Goal: Navigation & Orientation: Understand site structure

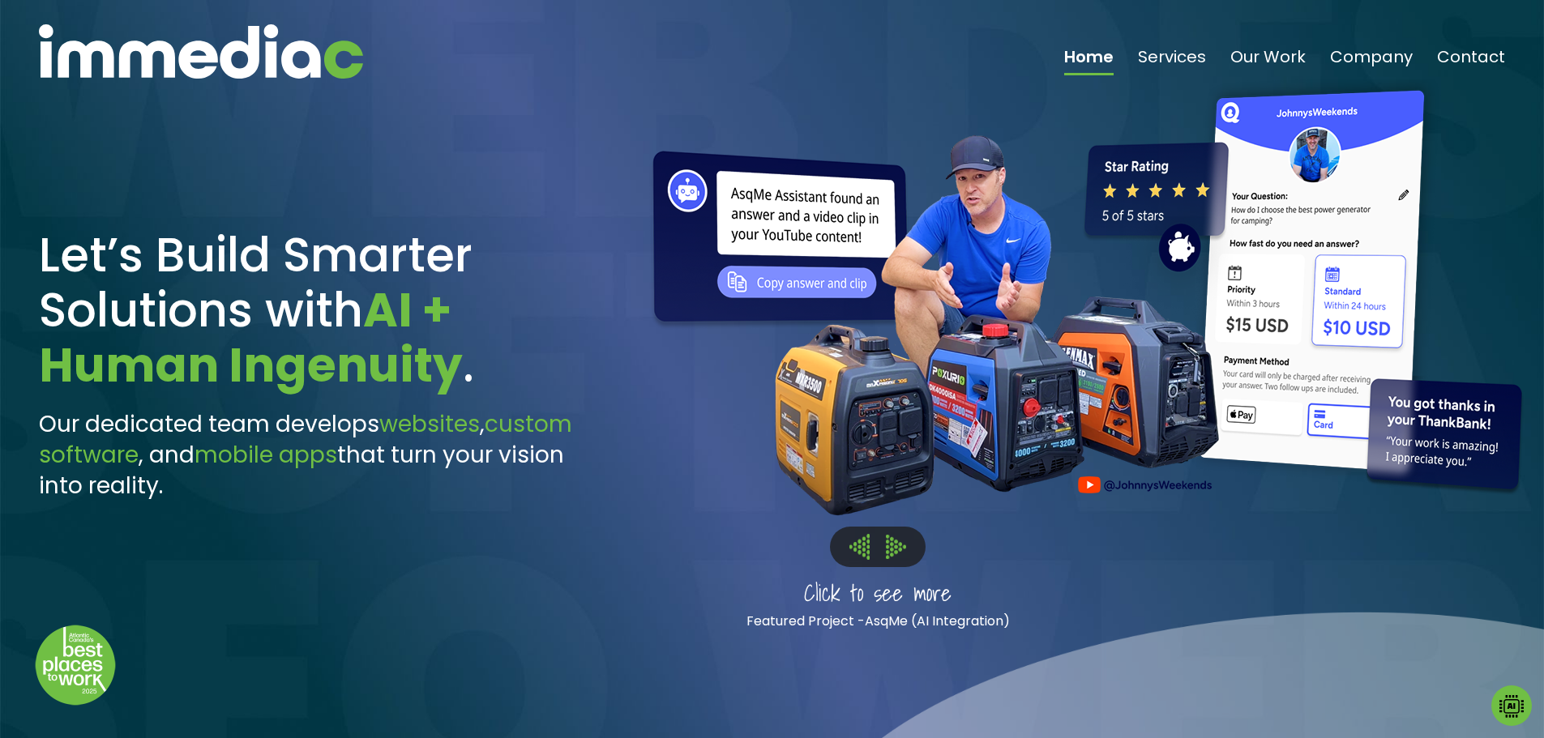
click at [898, 548] on img at bounding box center [896, 547] width 20 height 24
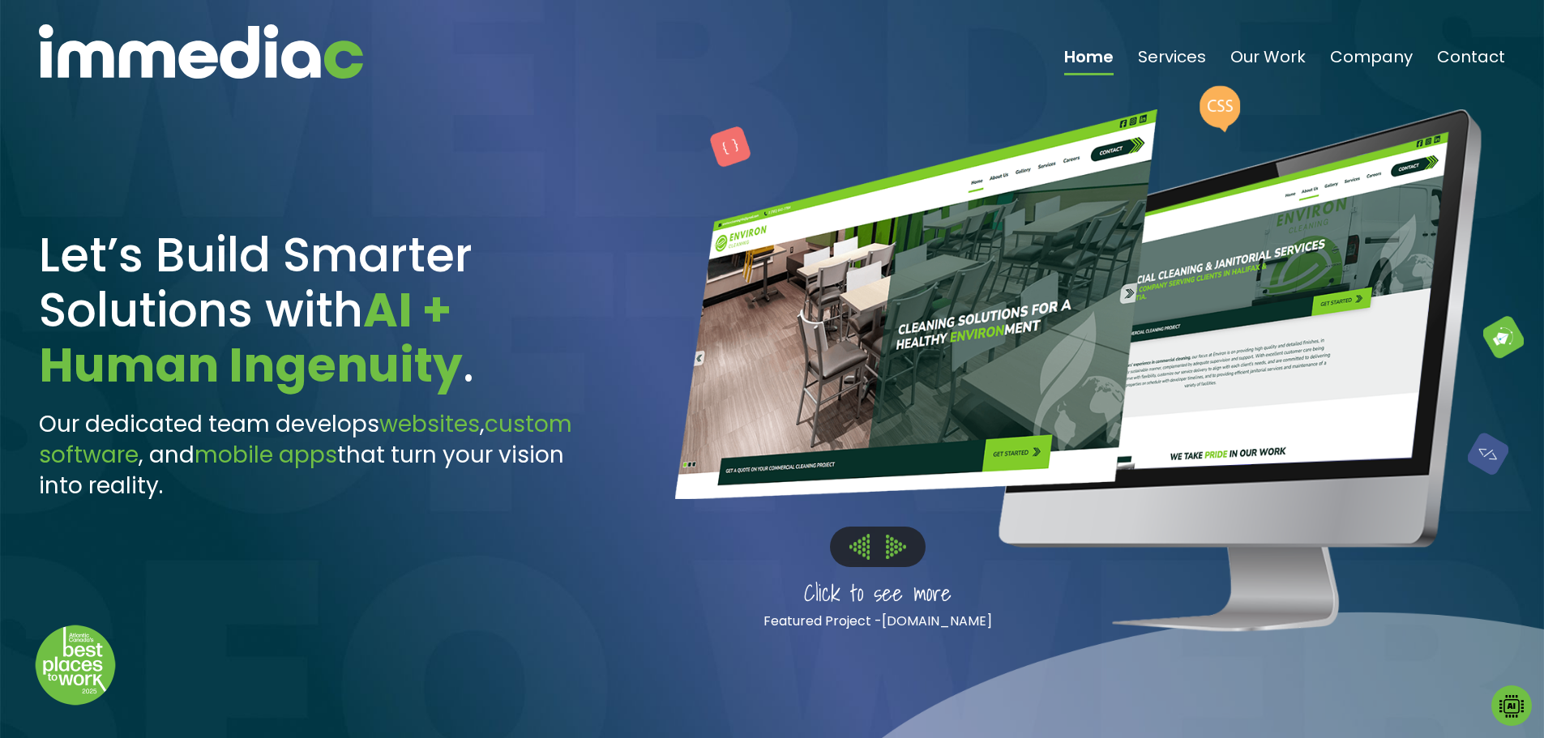
click at [900, 546] on img at bounding box center [896, 547] width 20 height 24
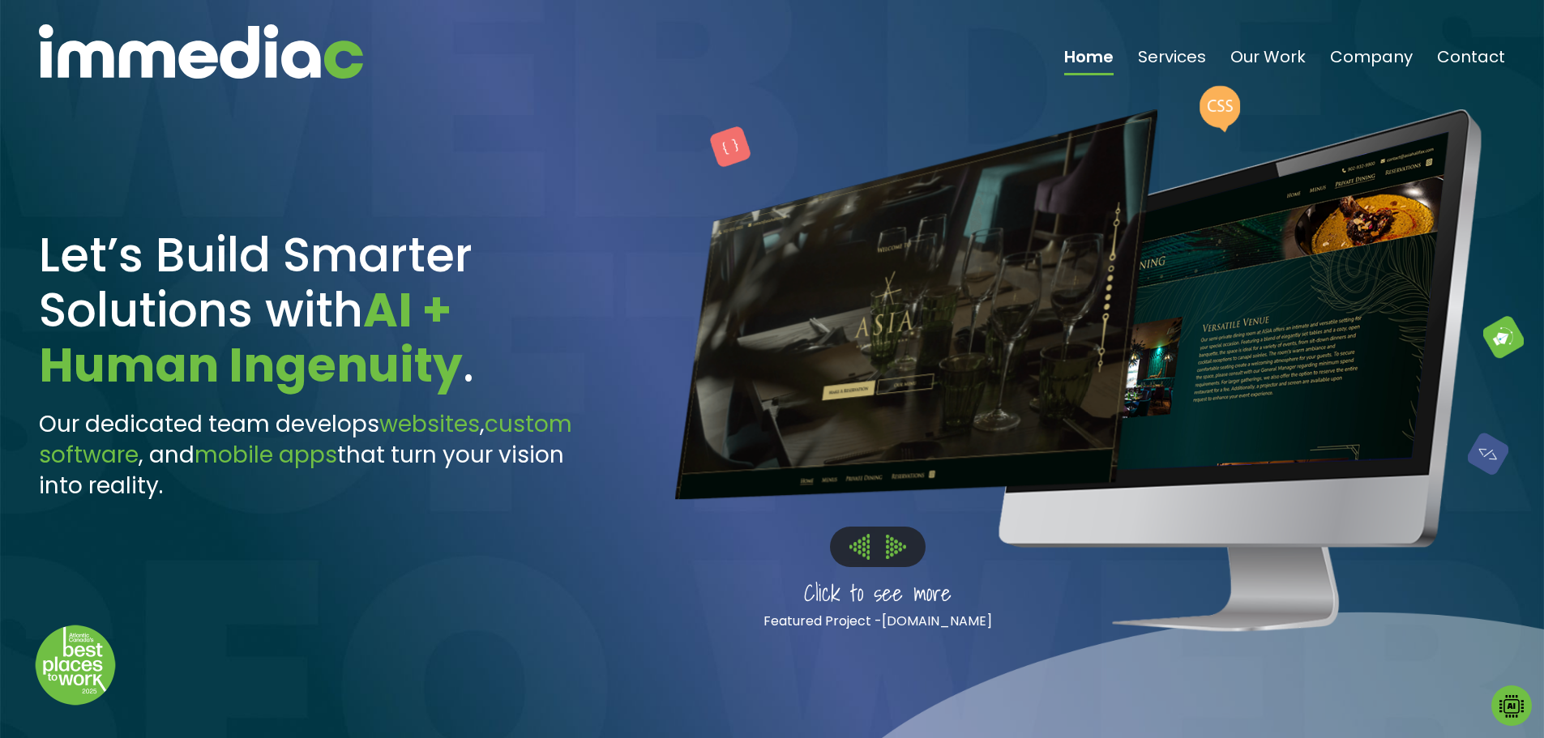
click at [904, 546] on img at bounding box center [896, 547] width 20 height 24
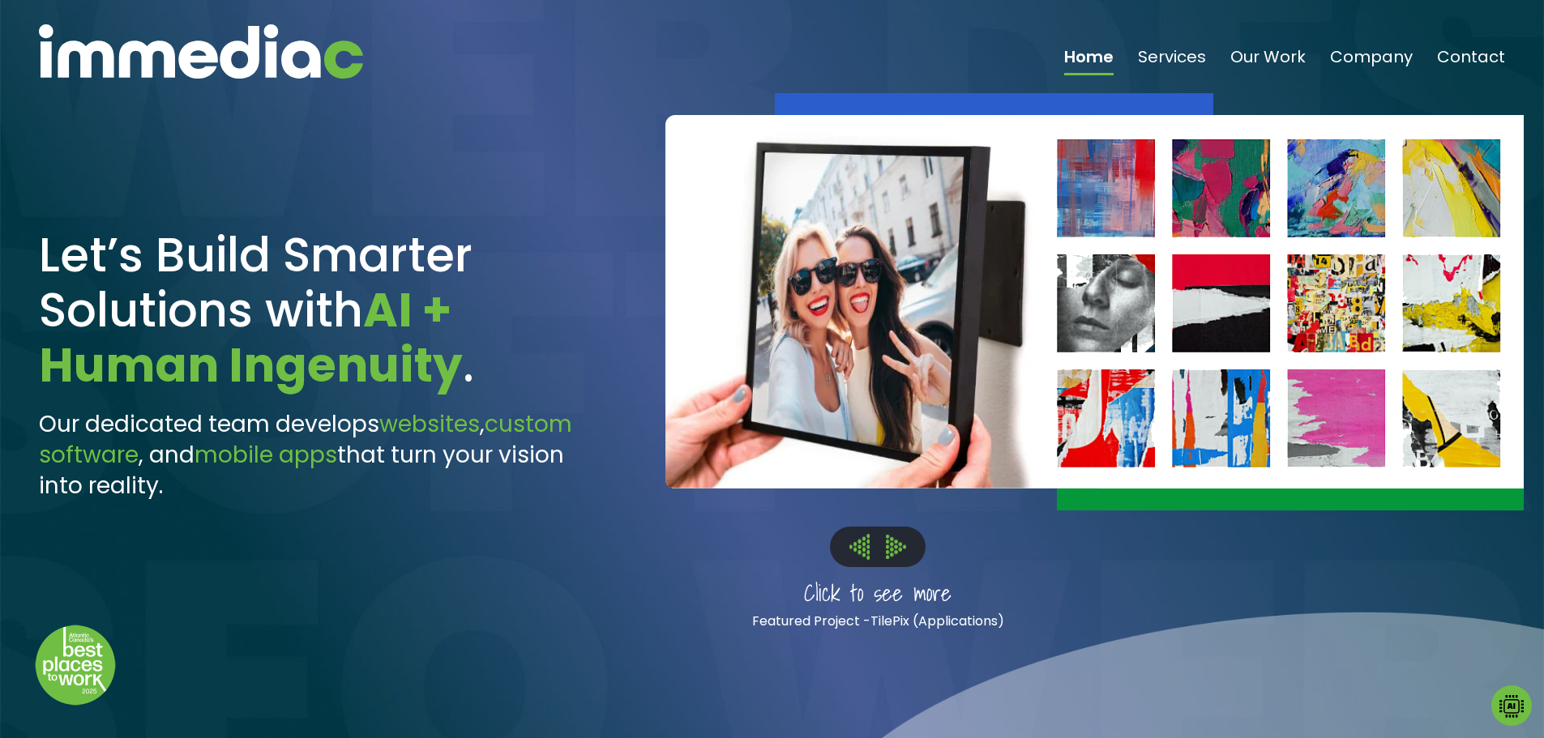
click at [904, 546] on img at bounding box center [896, 547] width 20 height 24
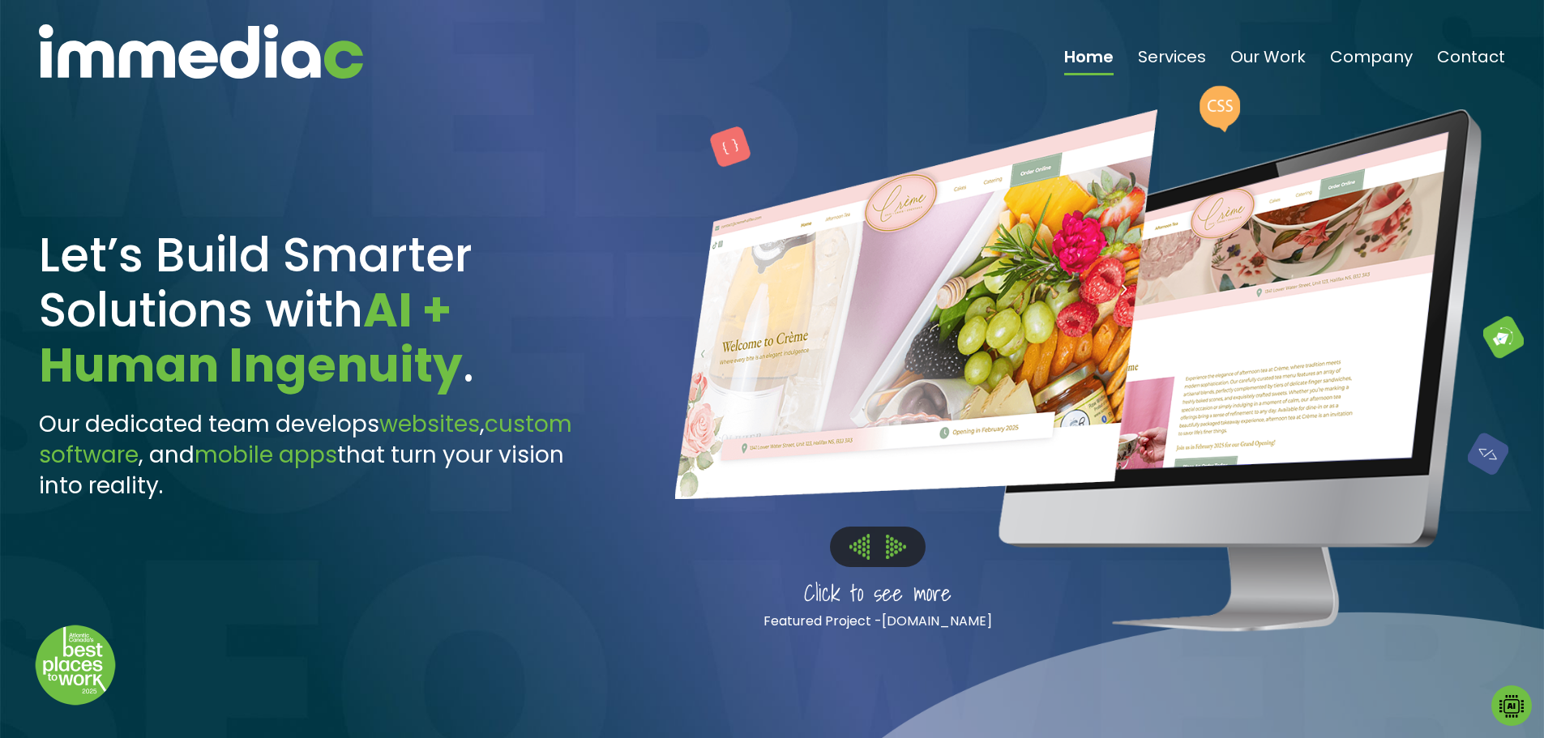
click at [904, 546] on img at bounding box center [896, 547] width 20 height 24
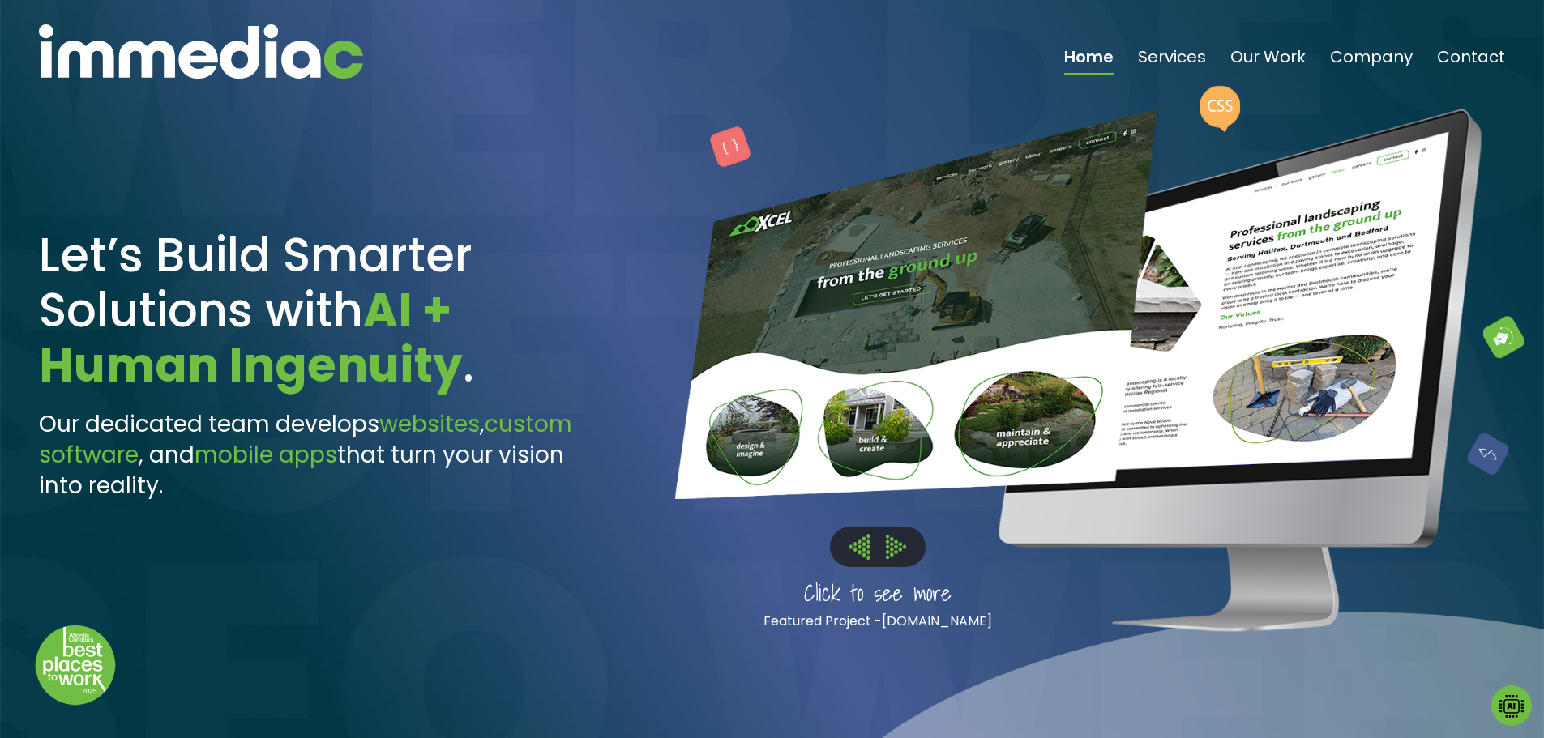
click at [904, 546] on img at bounding box center [896, 547] width 20 height 24
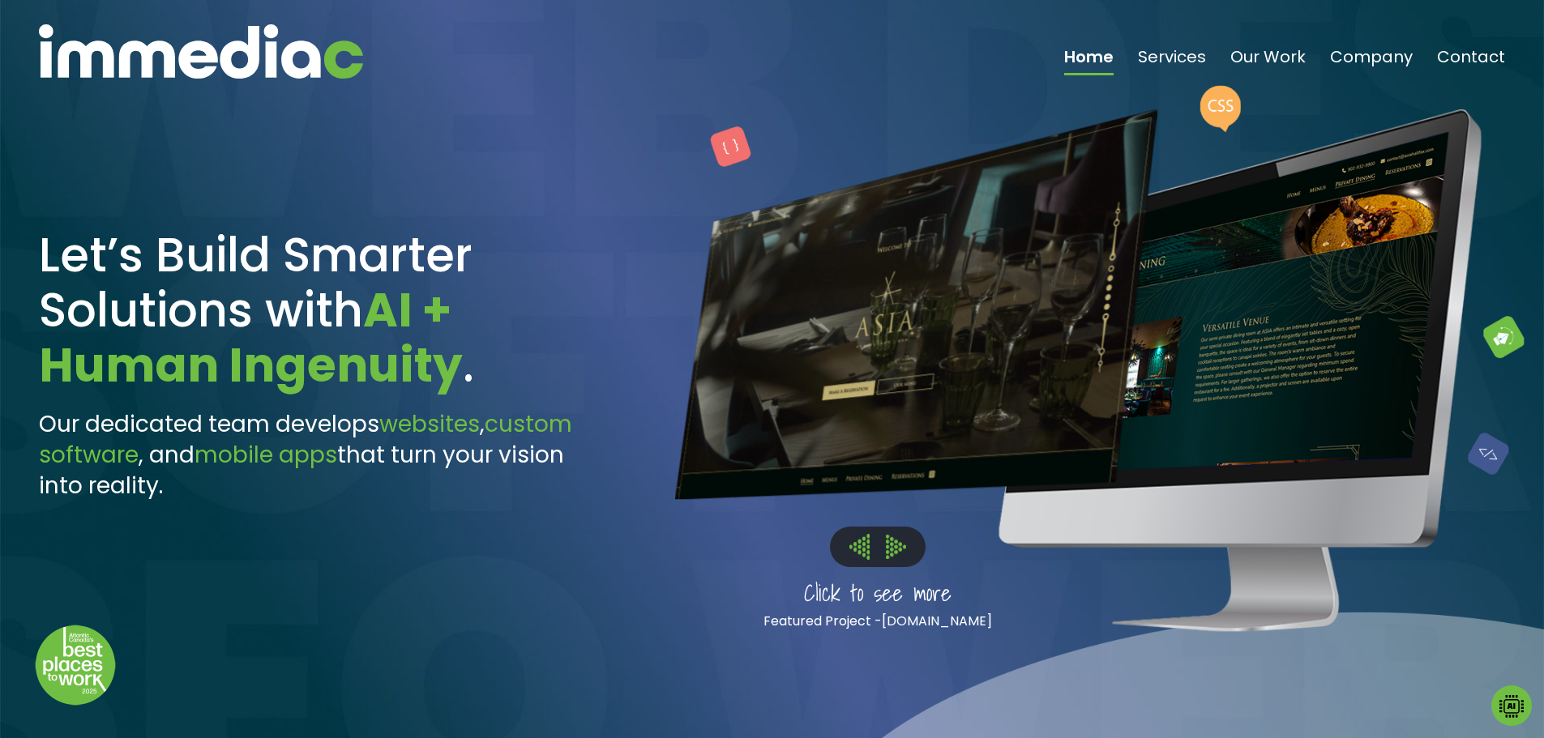
click at [853, 558] on img at bounding box center [860, 546] width 20 height 25
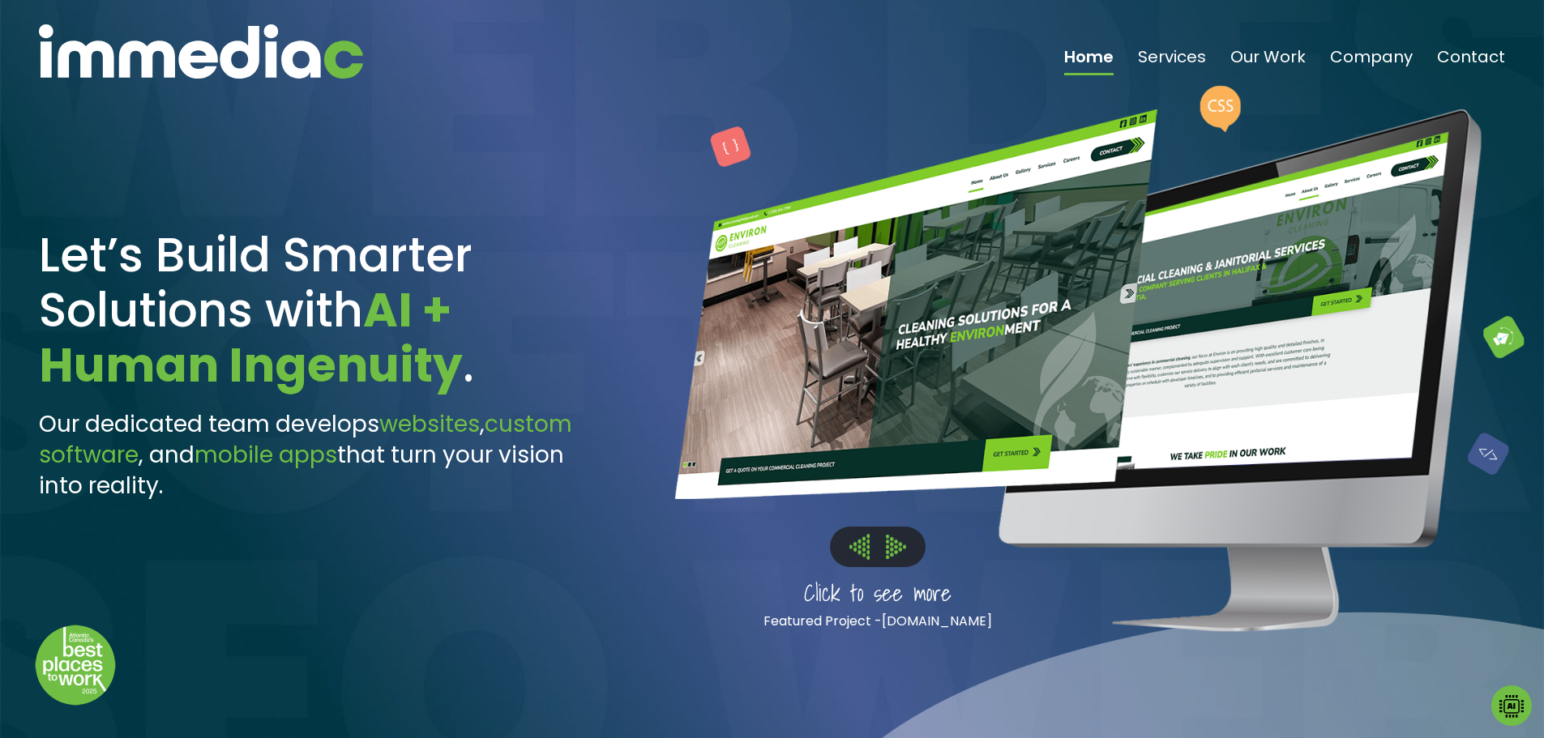
click at [856, 554] on img at bounding box center [860, 546] width 20 height 25
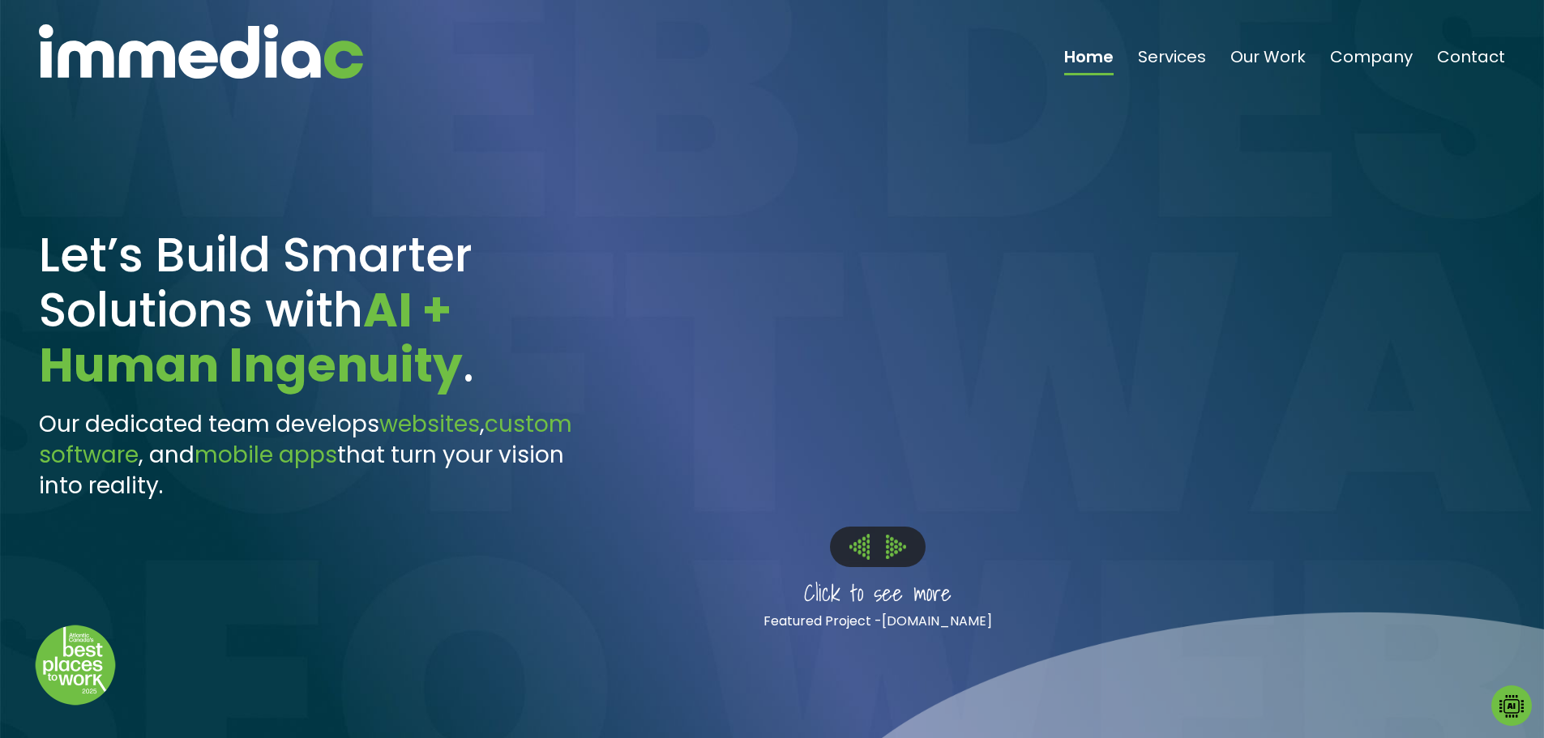
click at [891, 542] on img at bounding box center [896, 547] width 20 height 24
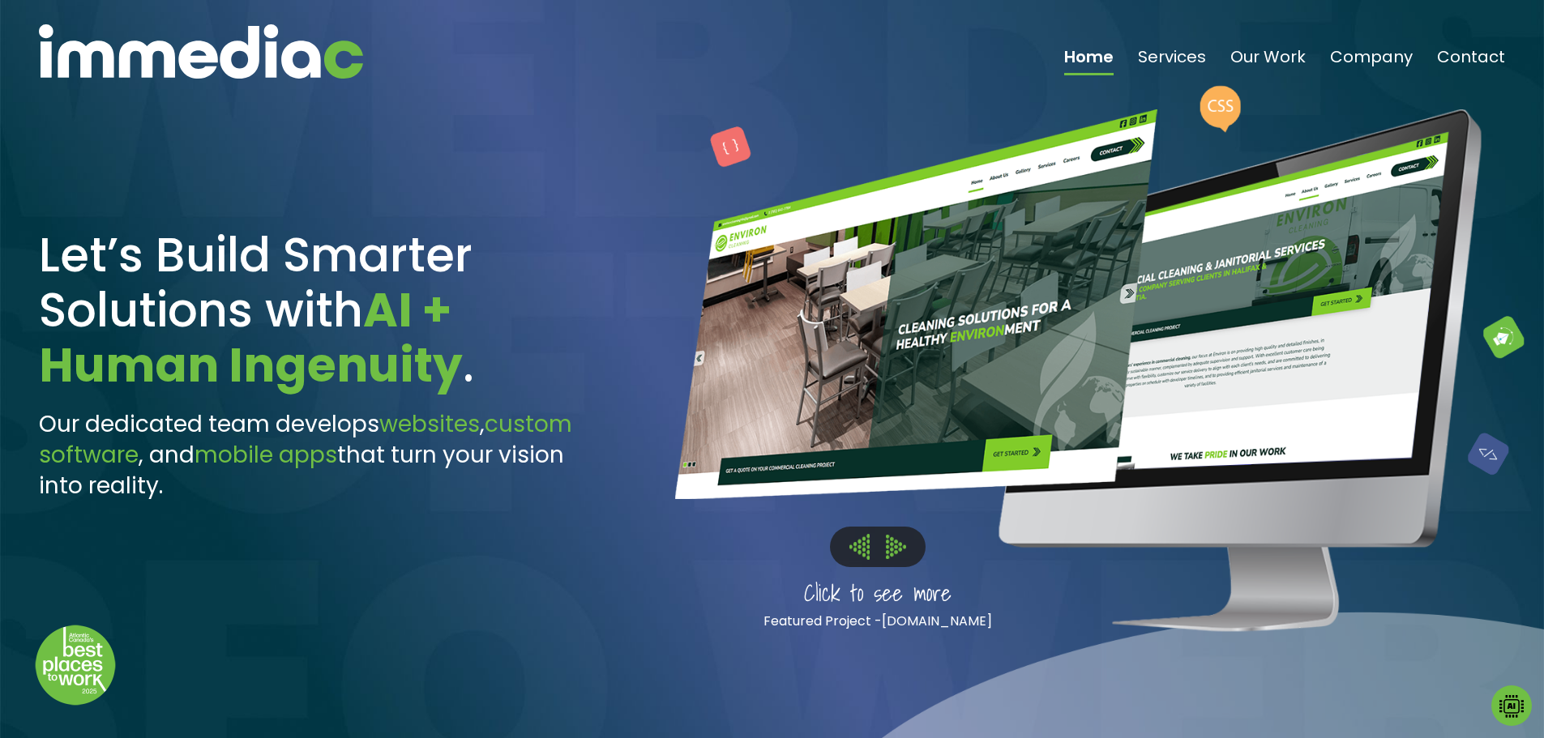
click at [858, 542] on img at bounding box center [860, 546] width 20 height 25
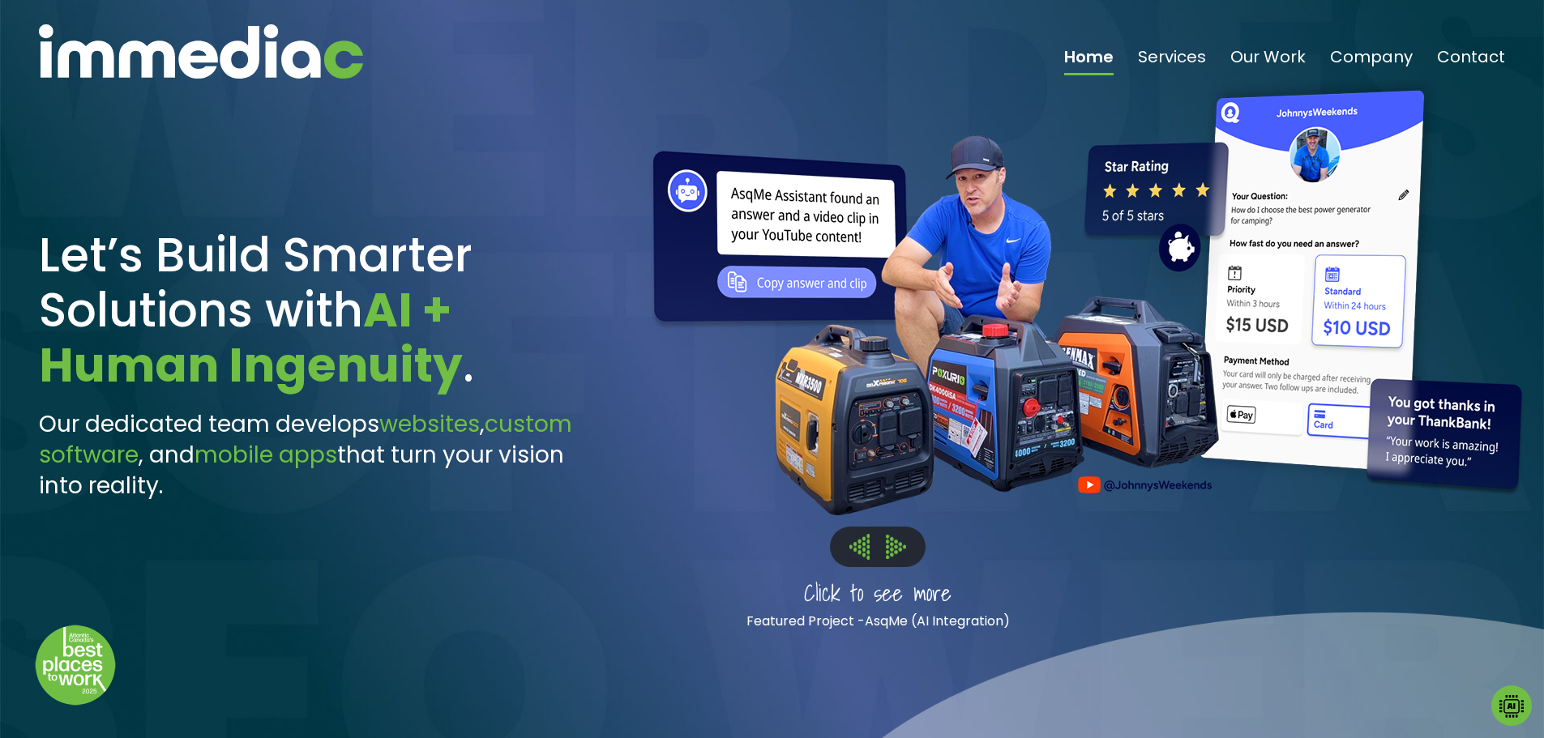
click at [897, 550] on img at bounding box center [896, 547] width 20 height 24
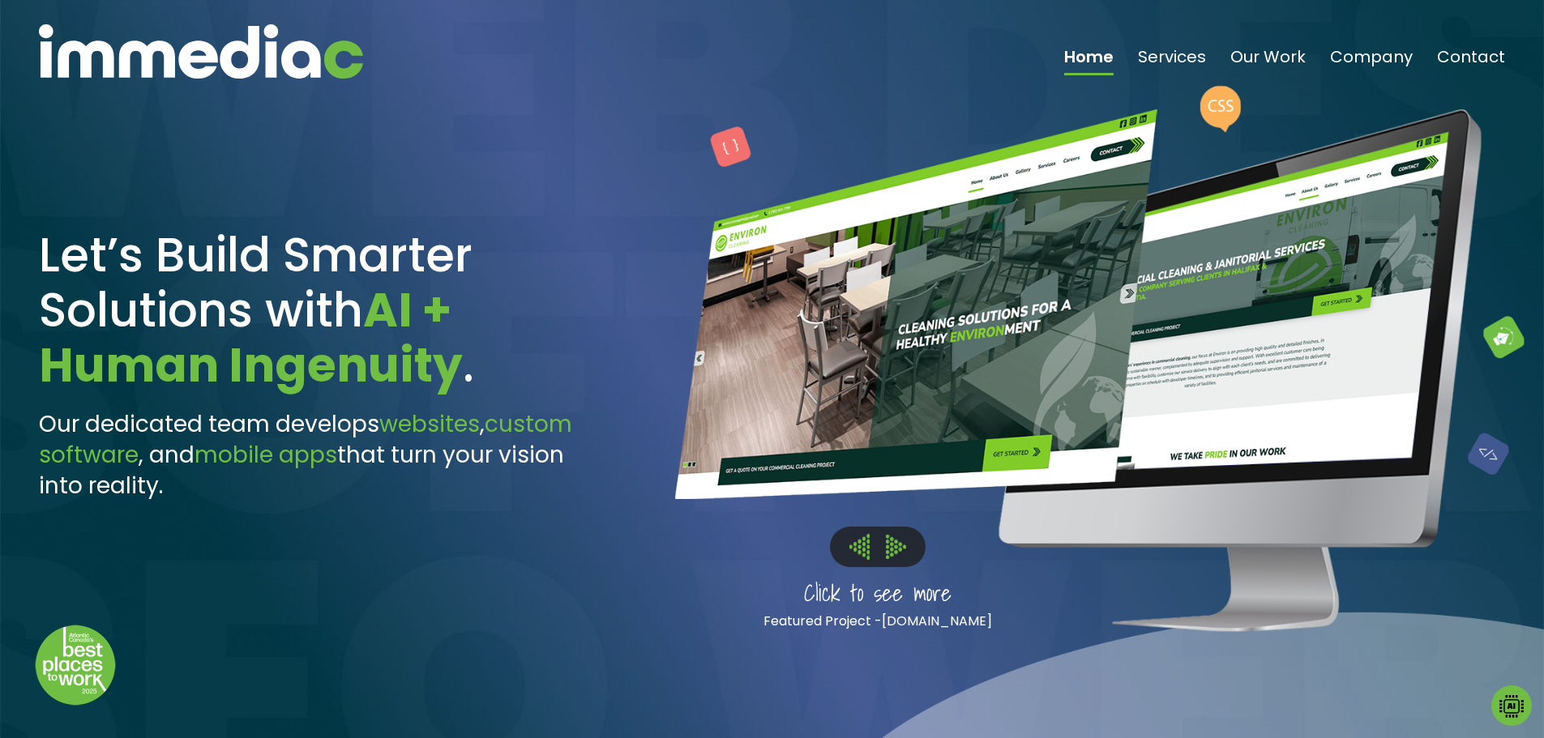
click at [845, 541] on button at bounding box center [859, 546] width 36 height 25
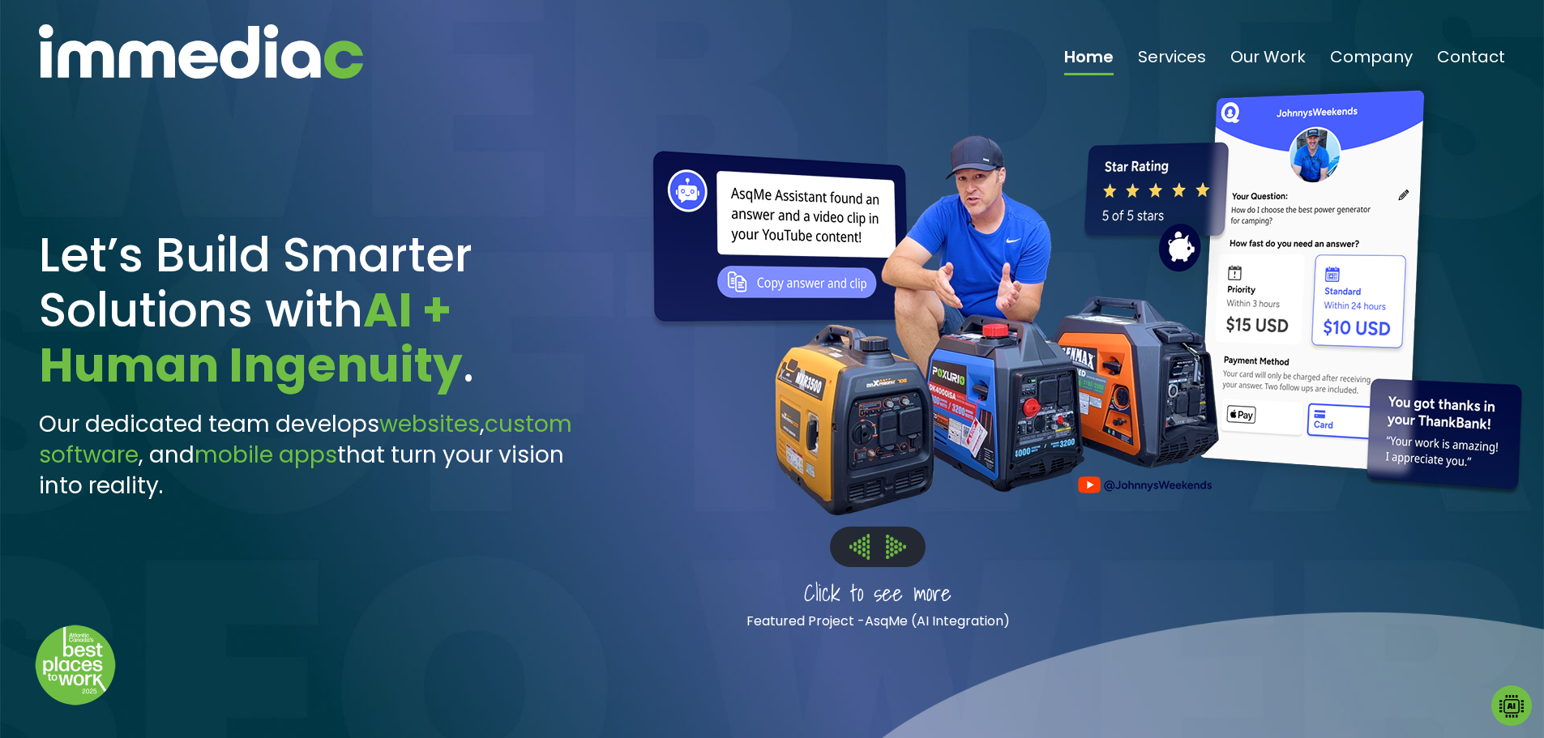
click at [916, 548] on div at bounding box center [878, 547] width 96 height 40
click at [901, 548] on img at bounding box center [896, 547] width 20 height 24
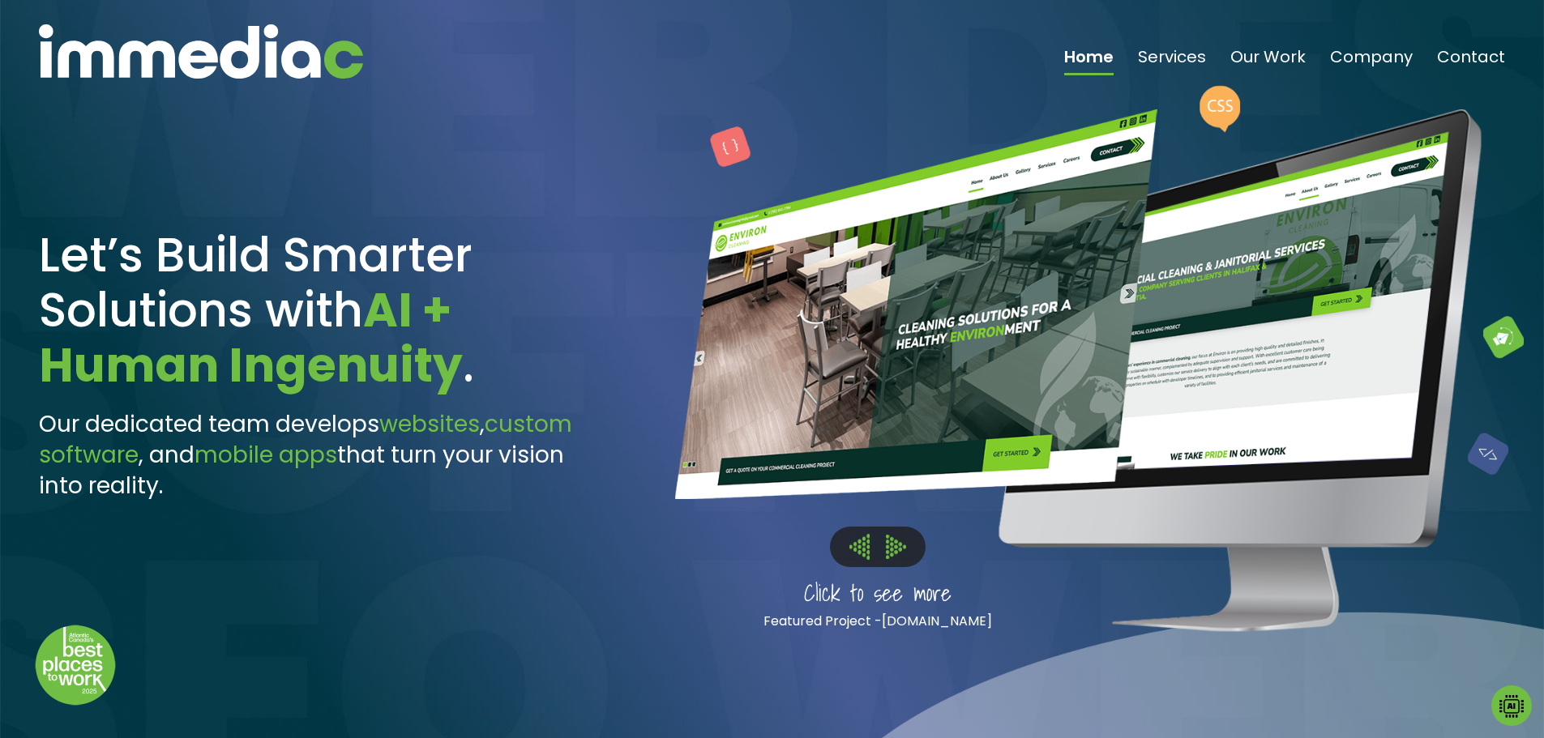
click at [901, 548] on img at bounding box center [896, 547] width 20 height 24
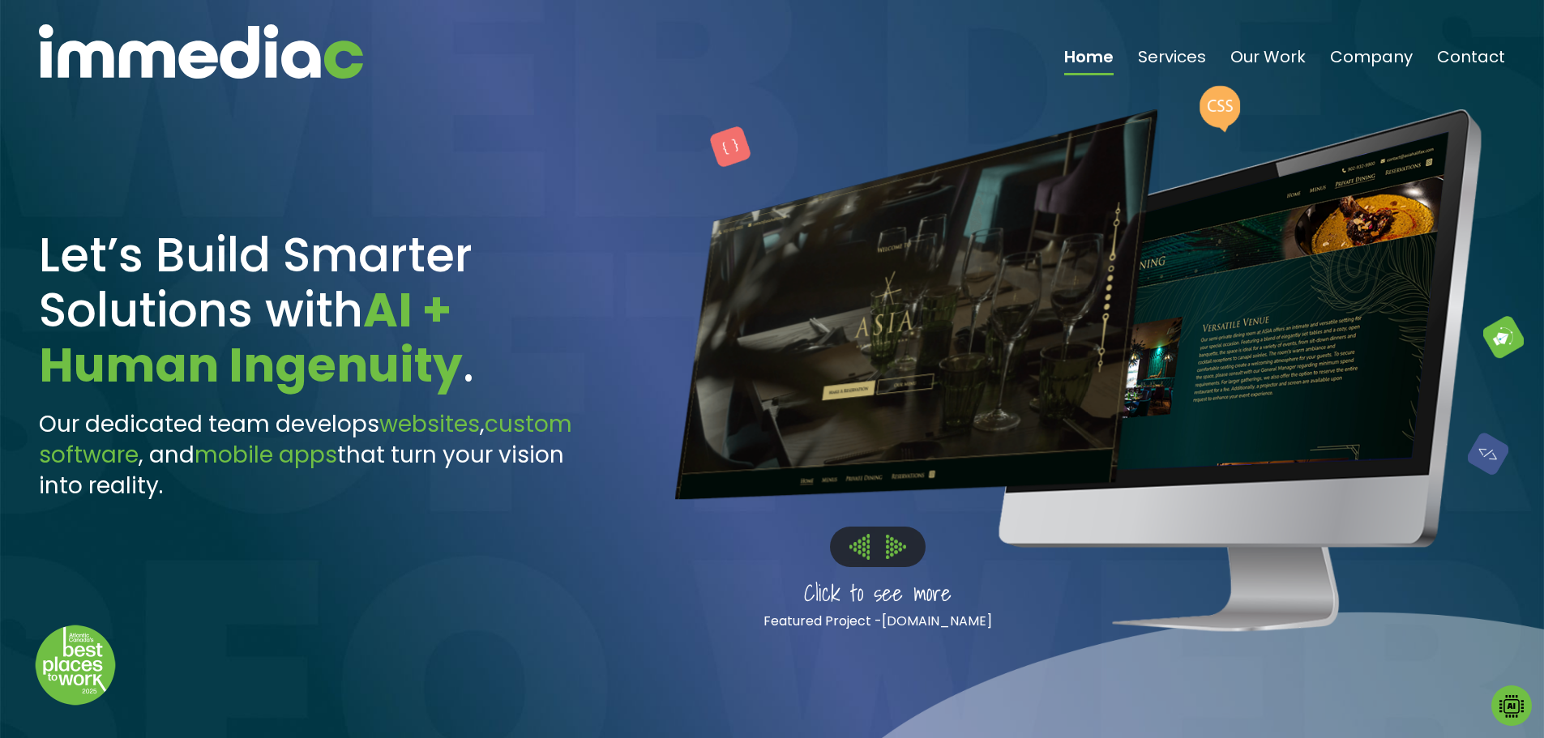
click at [901, 548] on img at bounding box center [896, 547] width 20 height 24
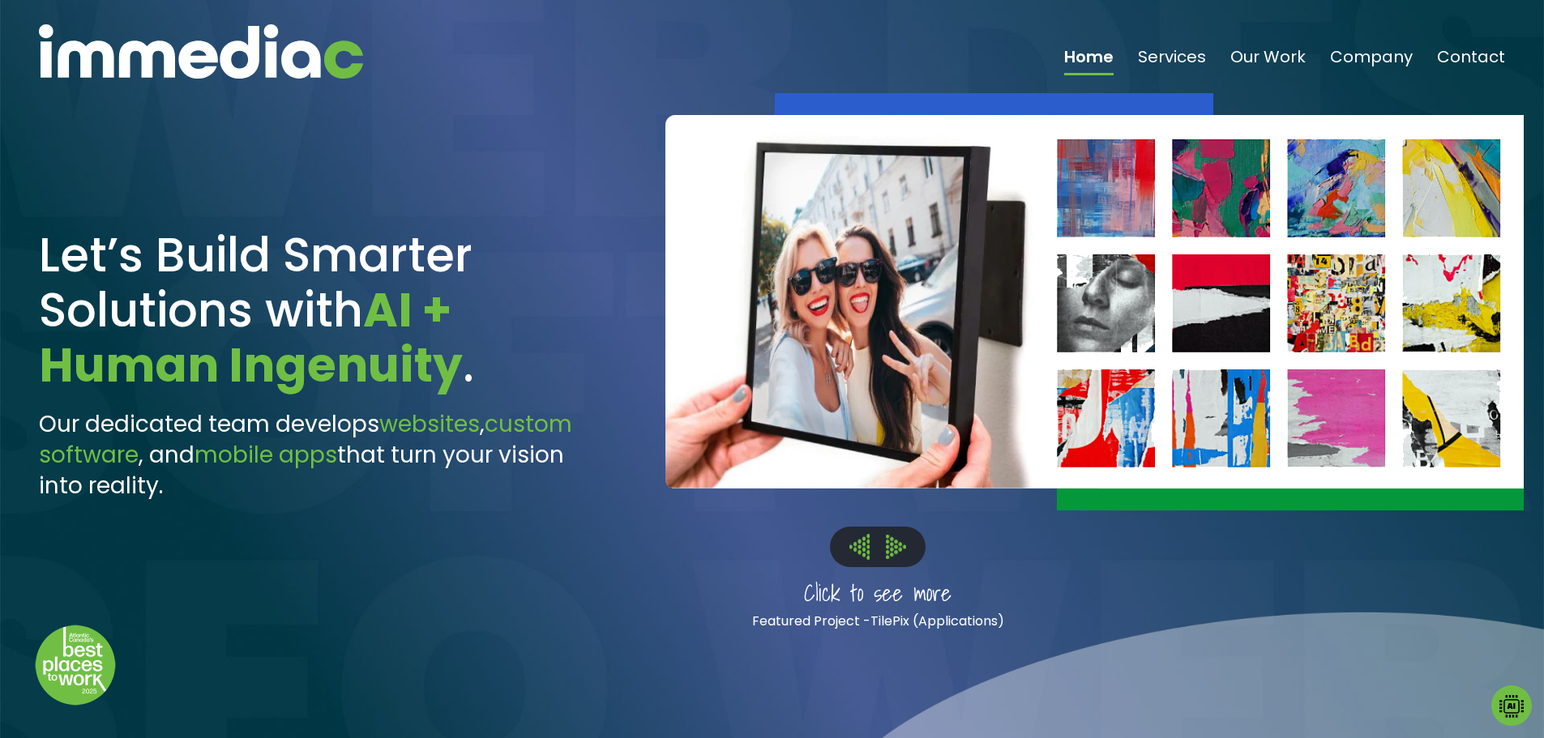
click at [872, 537] on button at bounding box center [859, 546] width 36 height 25
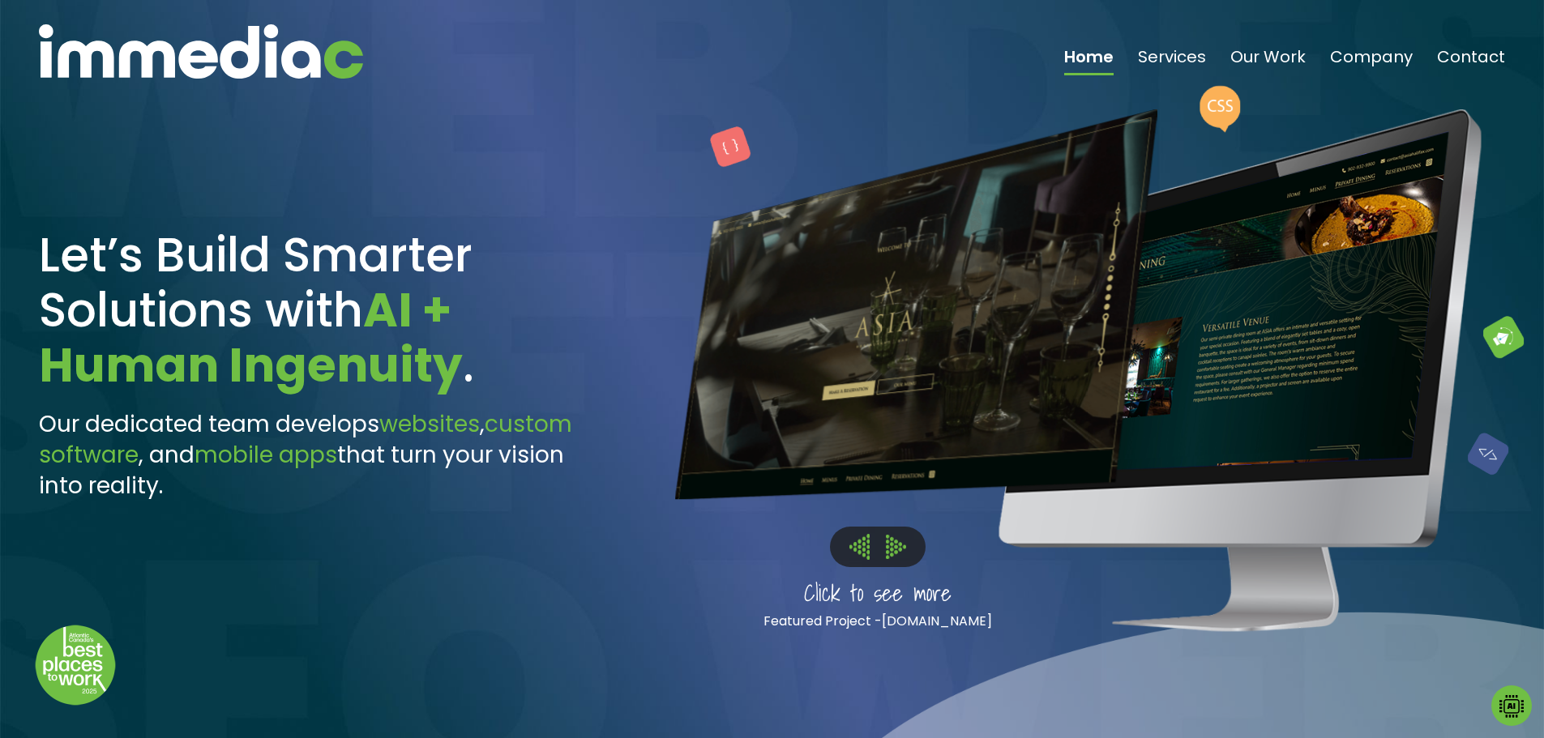
click at [892, 545] on img at bounding box center [896, 547] width 20 height 24
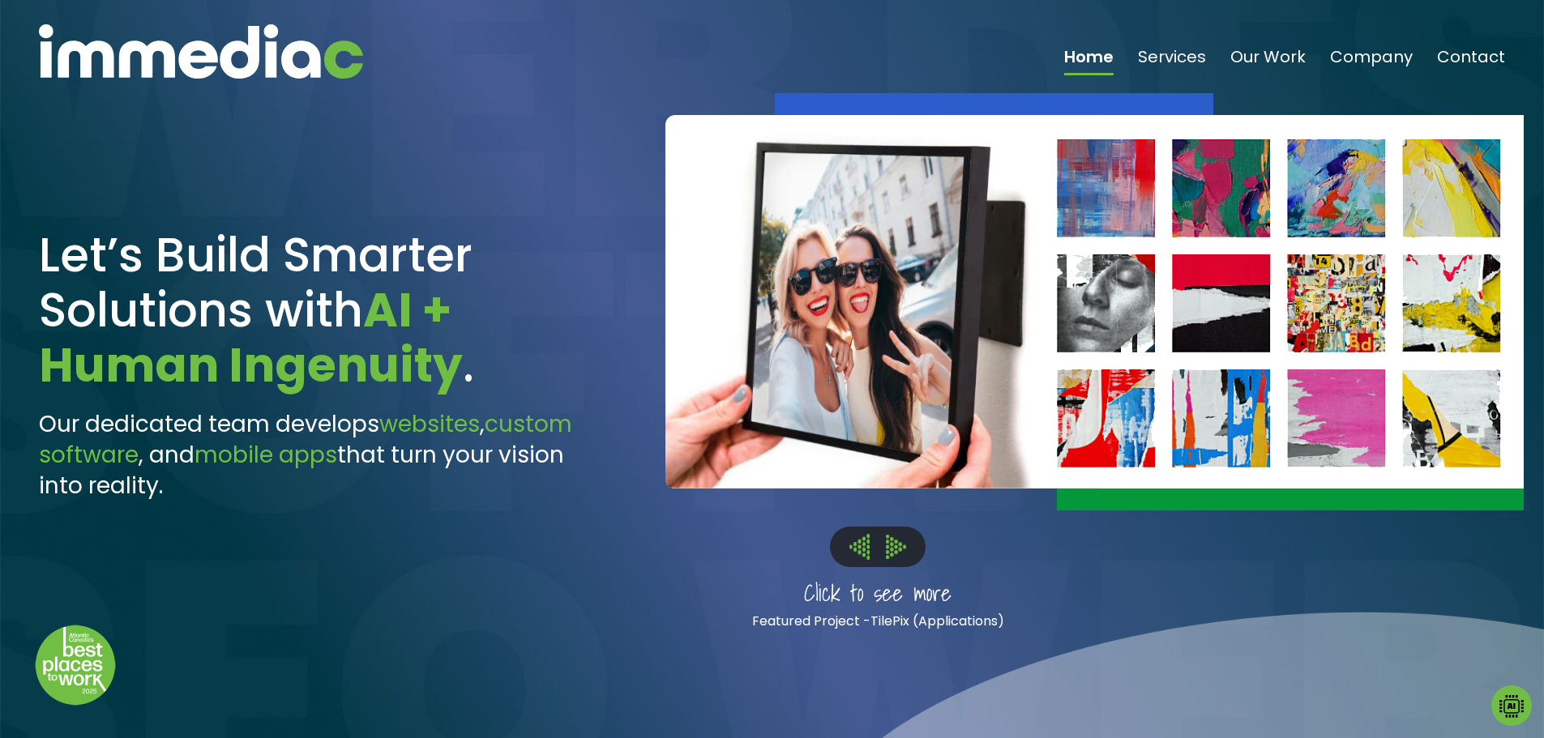
click at [892, 545] on img at bounding box center [896, 547] width 20 height 24
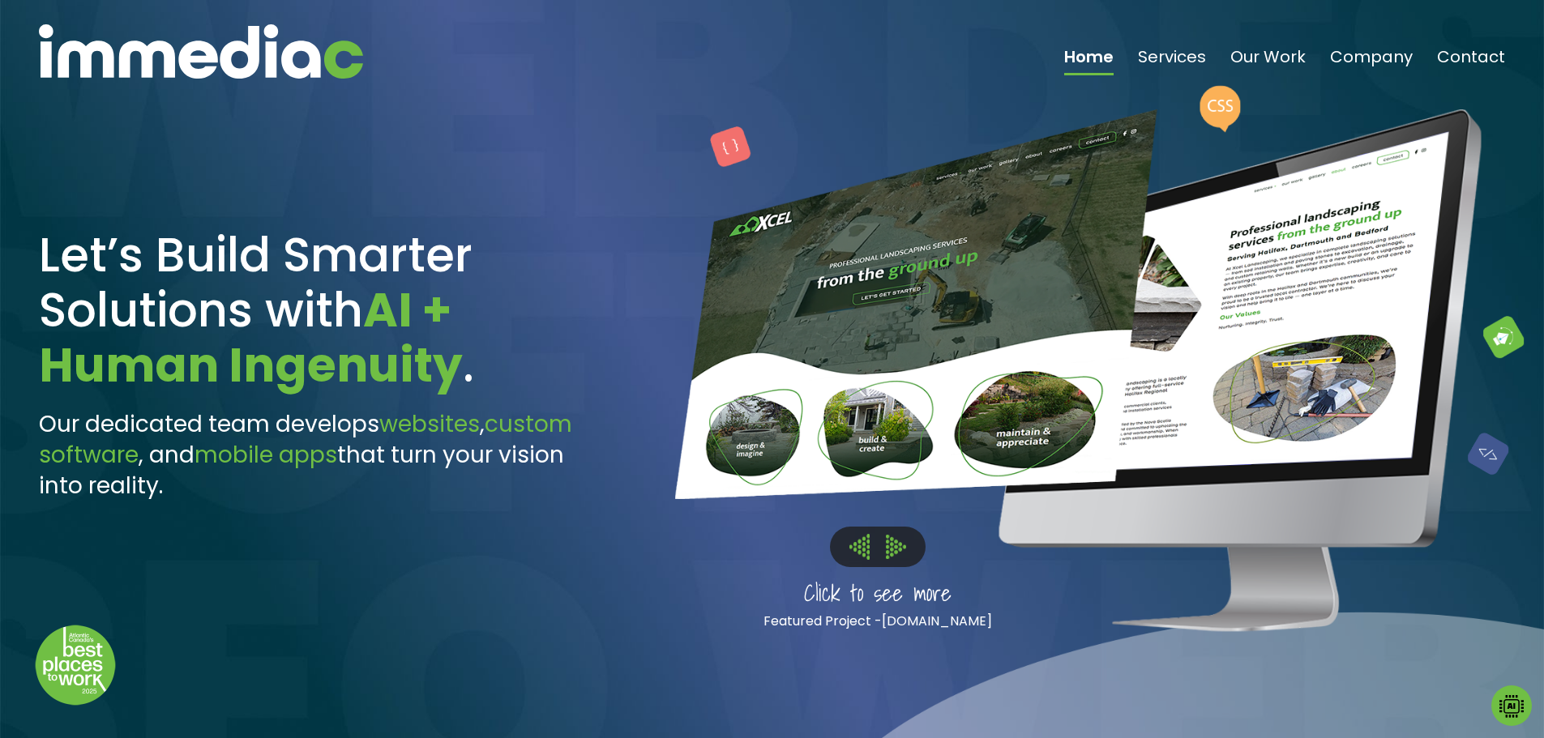
click at [885, 554] on button at bounding box center [896, 546] width 36 height 25
